Goal: Complete application form

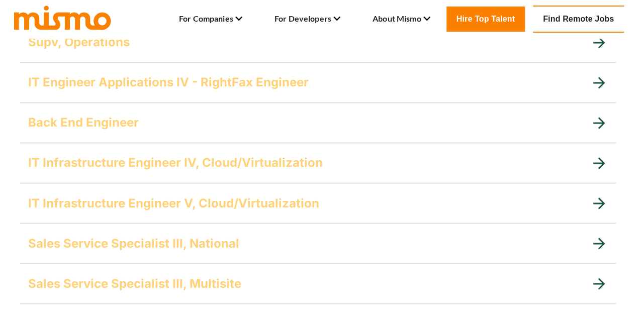
scroll to position [754, 0]
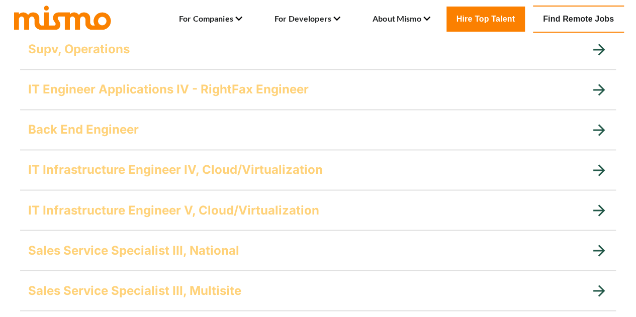
click at [600, 121] on icon at bounding box center [599, 130] width 18 height 18
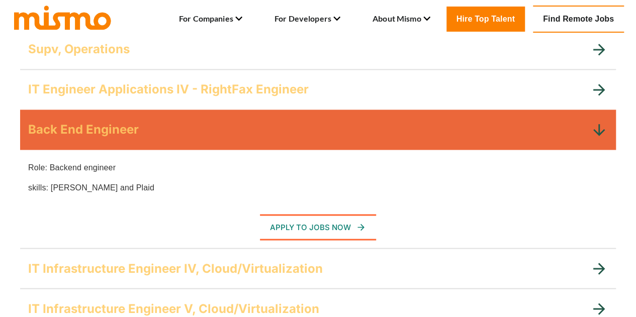
scroll to position [704, 0]
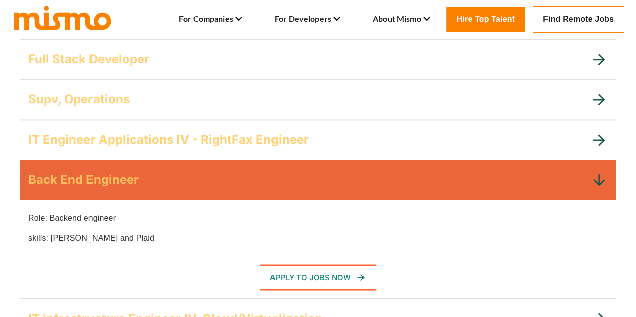
click at [596, 96] on icon at bounding box center [599, 100] width 18 height 18
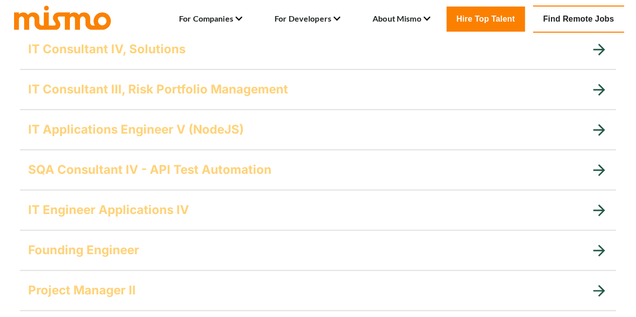
scroll to position [201, 0]
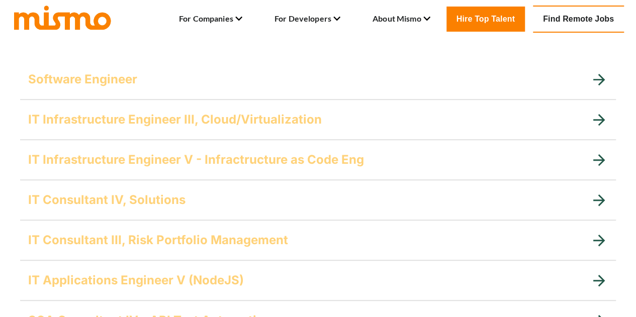
click at [605, 75] on icon at bounding box center [599, 80] width 18 height 18
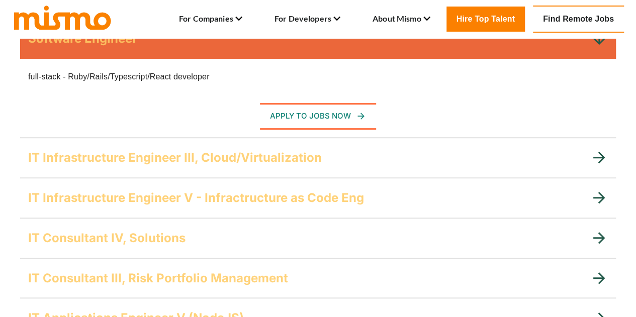
scroll to position [251, 0]
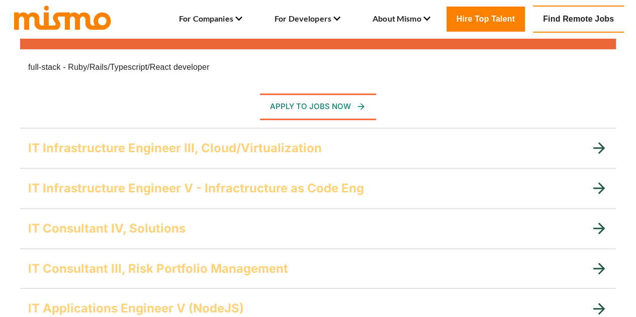
click at [595, 143] on icon at bounding box center [599, 148] width 18 height 18
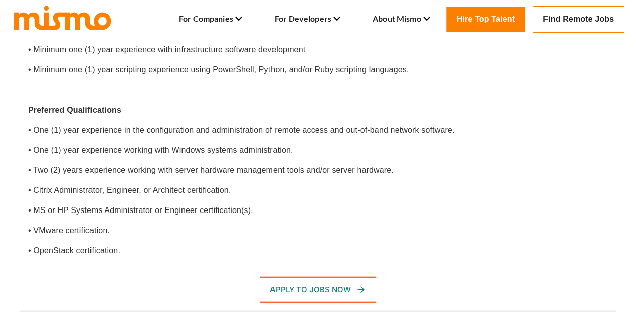
scroll to position [1106, 0]
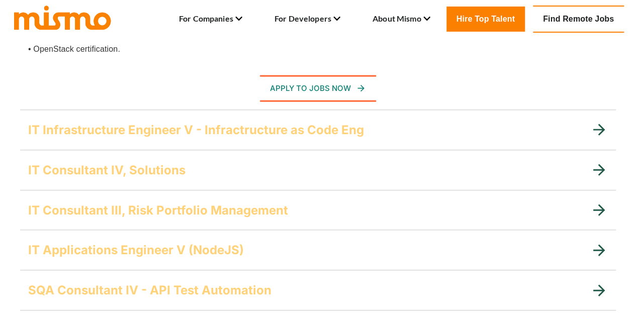
click at [596, 129] on icon at bounding box center [599, 130] width 12 height 12
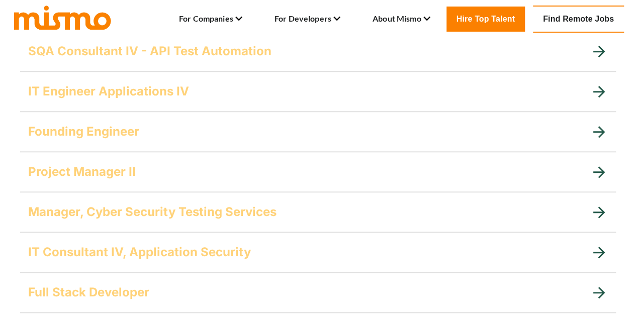
scroll to position [2312, 0]
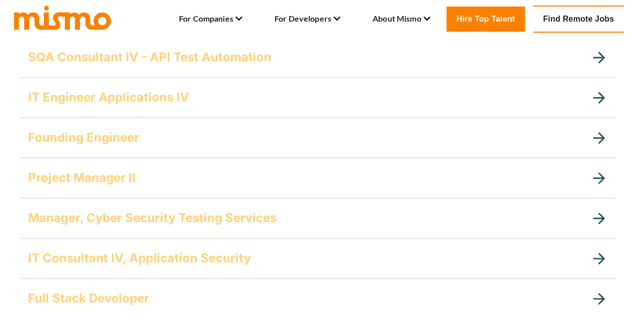
click at [598, 175] on icon at bounding box center [599, 178] width 18 height 18
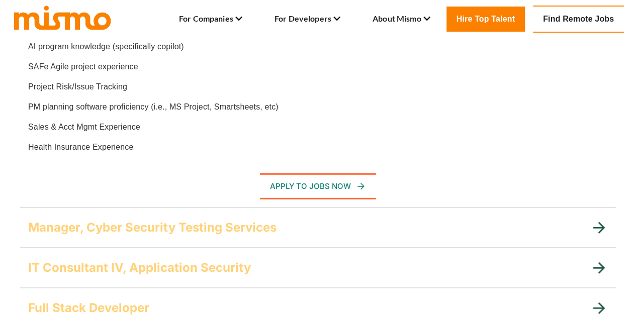
scroll to position [1537, 0]
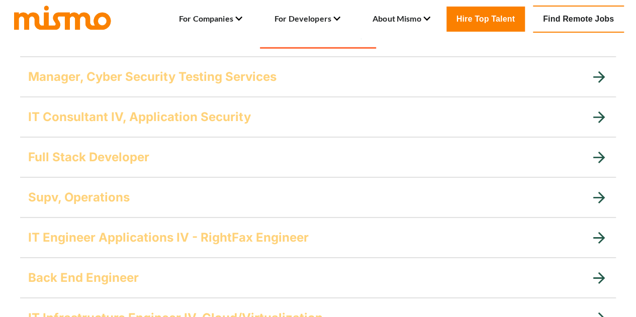
click at [600, 155] on icon at bounding box center [599, 158] width 18 height 18
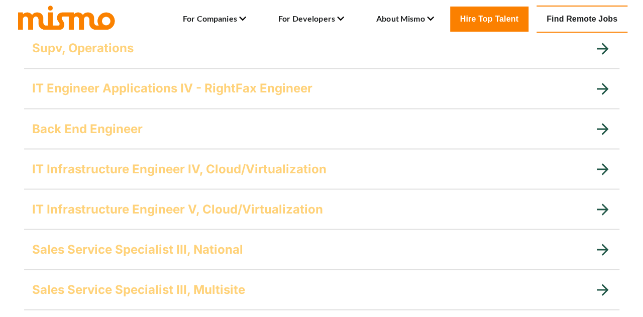
scroll to position [835, 0]
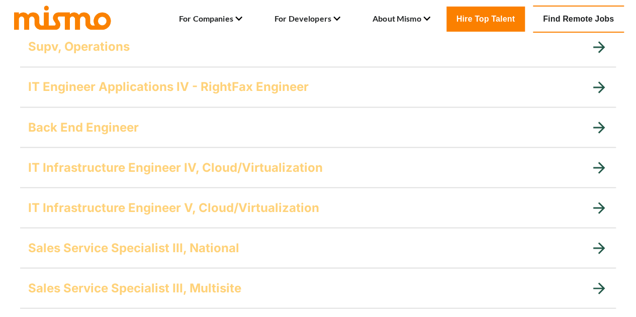
click at [603, 128] on icon at bounding box center [599, 128] width 12 height 12
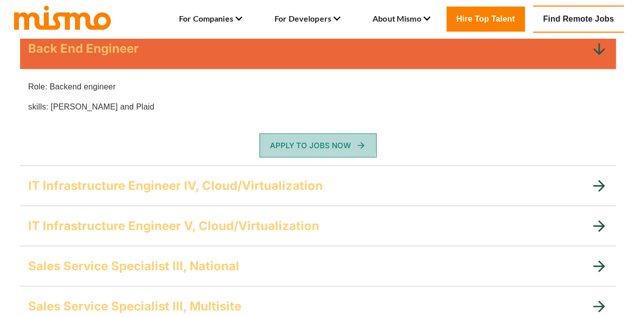
drag, startPoint x: 337, startPoint y: 140, endPoint x: 300, endPoint y: 143, distance: 37.8
click at [300, 143] on button "Apply To Jobs Now" at bounding box center [317, 145] width 117 height 24
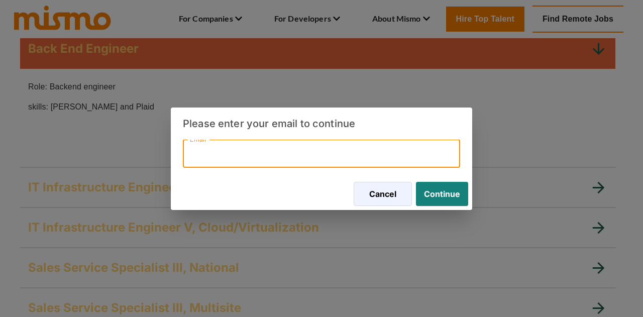
click at [360, 160] on input "Email" at bounding box center [321, 154] width 277 height 28
type input "[EMAIL_ADDRESS][DOMAIN_NAME]"
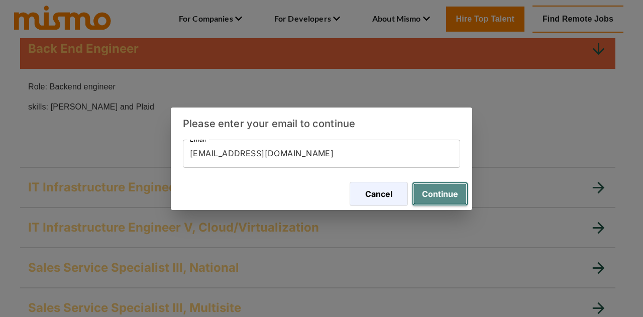
click at [449, 197] on button "Continue" at bounding box center [440, 194] width 56 height 24
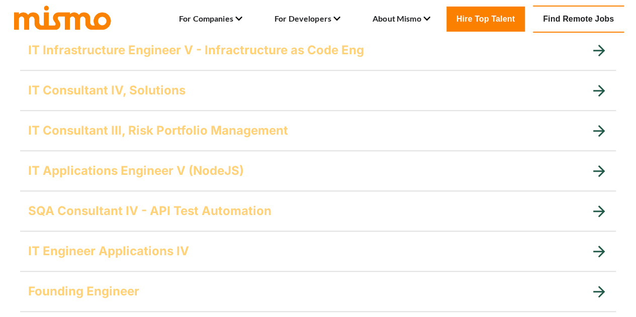
scroll to position [332, 0]
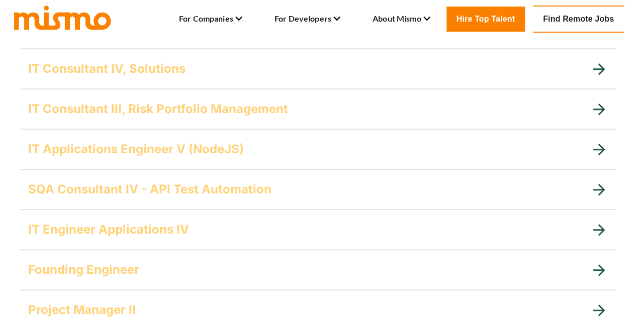
click at [599, 149] on icon at bounding box center [599, 150] width 12 height 12
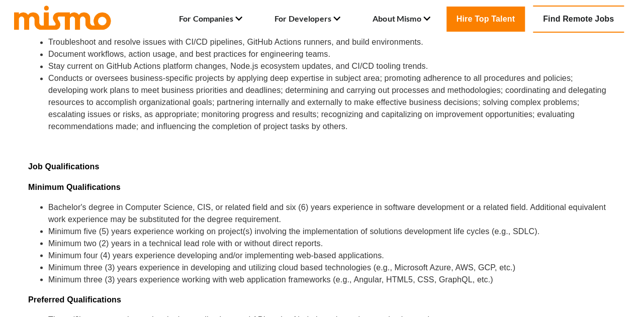
scroll to position [785, 0]
